Goal: Information Seeking & Learning: Learn about a topic

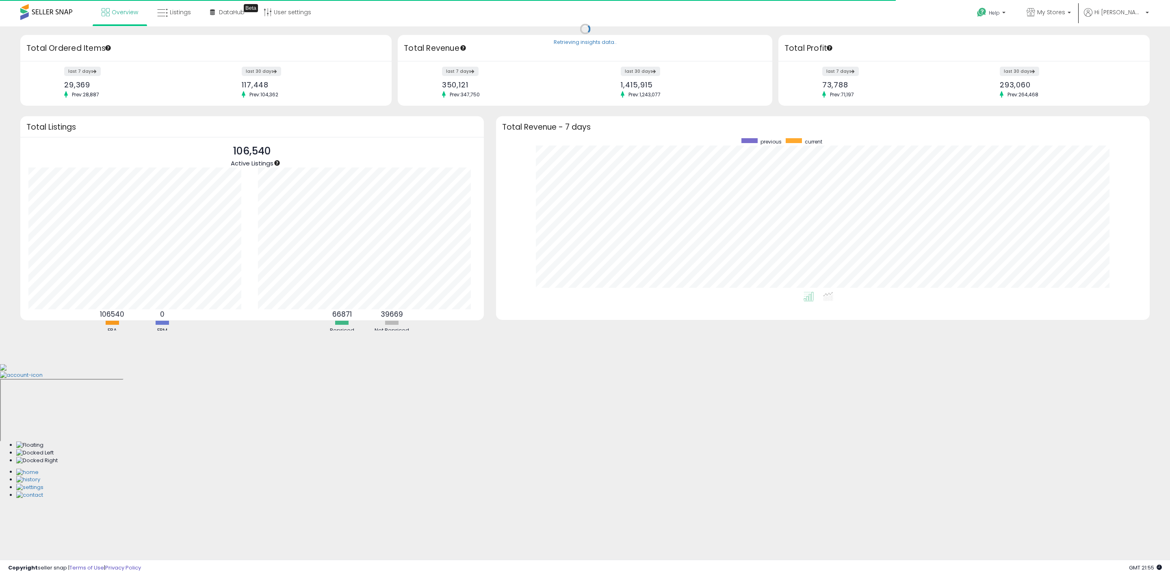
scroll to position [154, 637]
click at [168, 9] on link "Listings" at bounding box center [174, 12] width 46 height 24
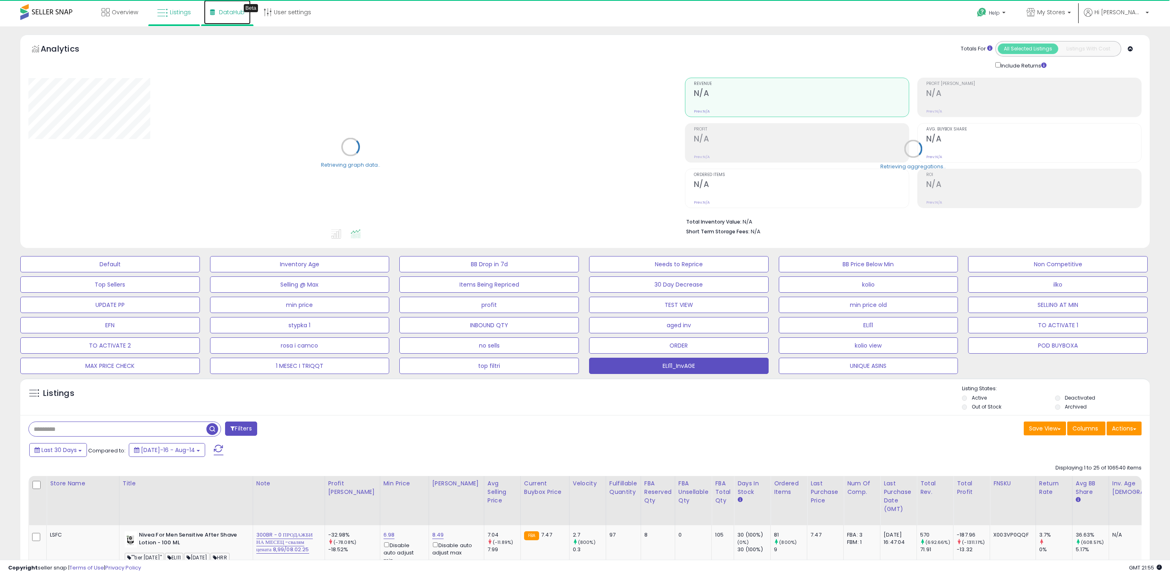
click at [217, 9] on link "DataHub Beta" at bounding box center [227, 12] width 47 height 24
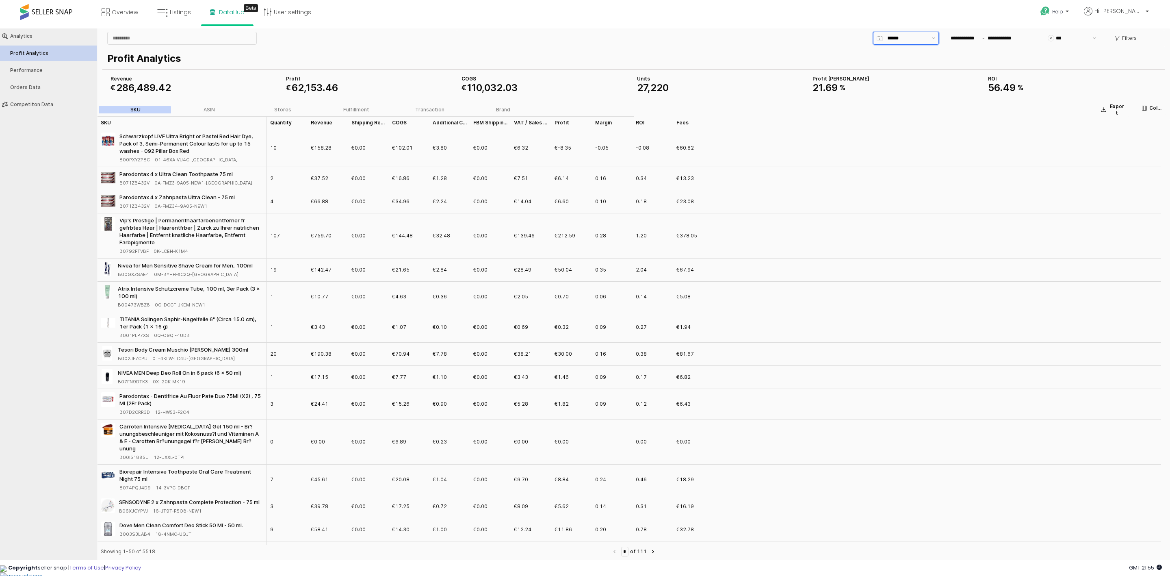
click at [894, 42] on input "App Frame" at bounding box center [907, 38] width 40 height 8
click at [896, 106] on div "Last 30 days" at bounding box center [903, 110] width 50 height 8
type input "**********"
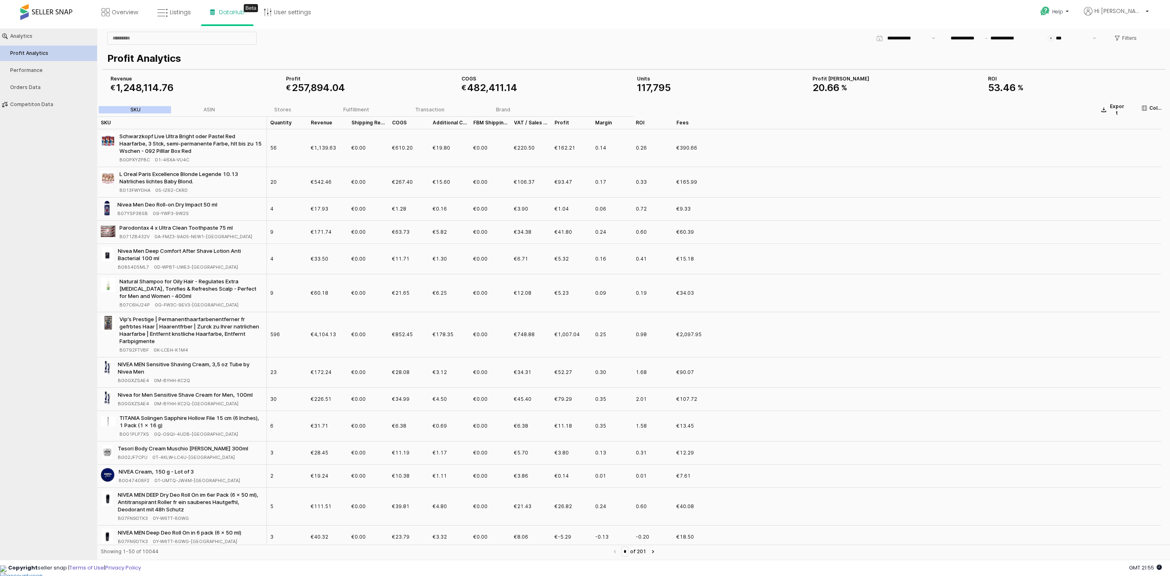
click at [602, 16] on div "Overview Listings Beta" at bounding box center [382, 17] width 776 height 35
drag, startPoint x: 834, startPoint y: 92, endPoint x: 799, endPoint y: 50, distance: 53.7
click at [802, 53] on section "Profit Analytics COGS € 482 , 411 . 14 Revenue € 1 , 248 , 114 . 76 Profit € 25…" at bounding box center [633, 72] width 1063 height 52
click at [791, 38] on div "**********" at bounding box center [810, 38] width 706 height 16
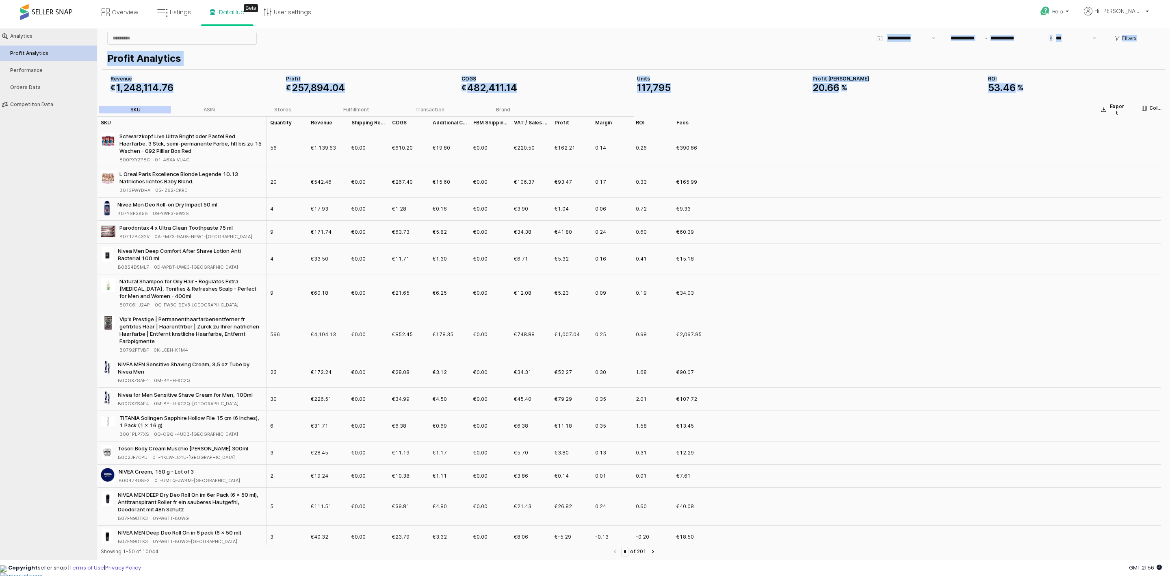
drag, startPoint x: 1031, startPoint y: 88, endPoint x: 669, endPoint y: 36, distance: 366.1
click at [669, 36] on div "**********" at bounding box center [633, 64] width 1063 height 68
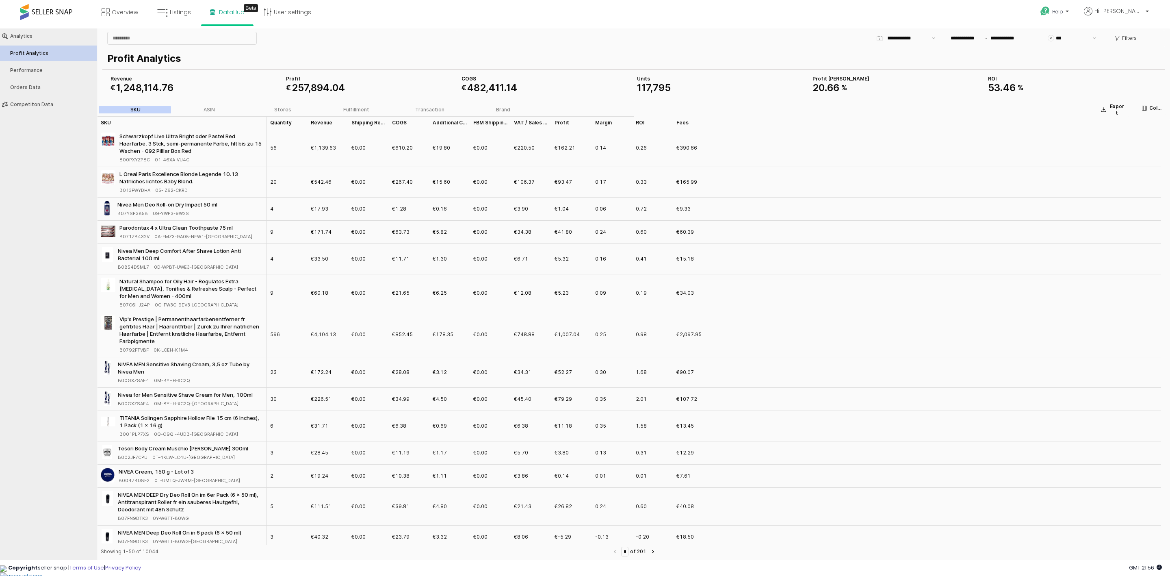
click at [669, 36] on div "**********" at bounding box center [810, 38] width 706 height 16
click at [384, 30] on div "App Frame" at bounding box center [280, 38] width 353 height 16
click at [430, 33] on div "App Frame" at bounding box center [280, 38] width 353 height 16
click at [285, 107] on div "Stores" at bounding box center [282, 110] width 17 height 6
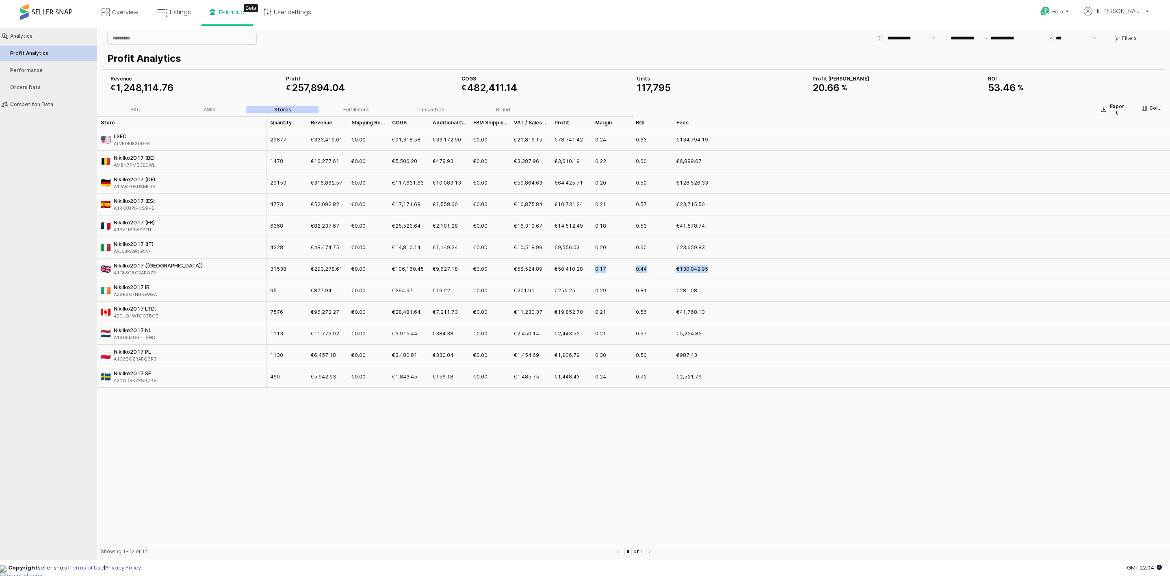
drag, startPoint x: 591, startPoint y: 270, endPoint x: 918, endPoint y: 273, distance: 326.6
click at [918, 273] on div "Nikilko2017 (UK) A1F83G8C2ARO7P 31538 €293,278.61 €0.00 €106,160.45 €9,627.18 €…" at bounding box center [633, 269] width 1072 height 22
click at [685, 484] on div "Store Store Quantity Quantity Revenue Revenue Shipping Revenue Shipping Revenue…" at bounding box center [633, 330] width 1072 height 428
click at [684, 16] on div "Overview Listings Beta" at bounding box center [382, 17] width 776 height 35
drag, startPoint x: 294, startPoint y: 85, endPoint x: 343, endPoint y: 85, distance: 49.2
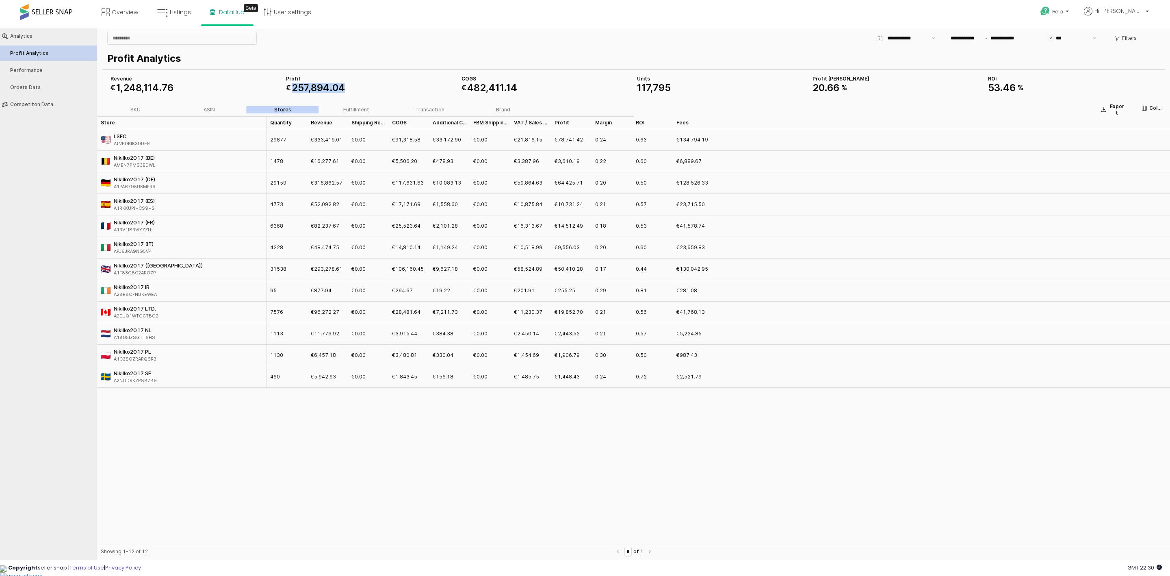
click at [343, 85] on div "257 , 894 . 04" at bounding box center [318, 88] width 53 height 10
click at [344, 84] on span "04" at bounding box center [338, 88] width 13 height 12
click at [630, 6] on div "Overview Listings Beta" at bounding box center [382, 17] width 776 height 35
click at [634, 10] on div "Overview Listings Beta" at bounding box center [382, 17] width 776 height 35
